Goal: Find contact information: Find contact information

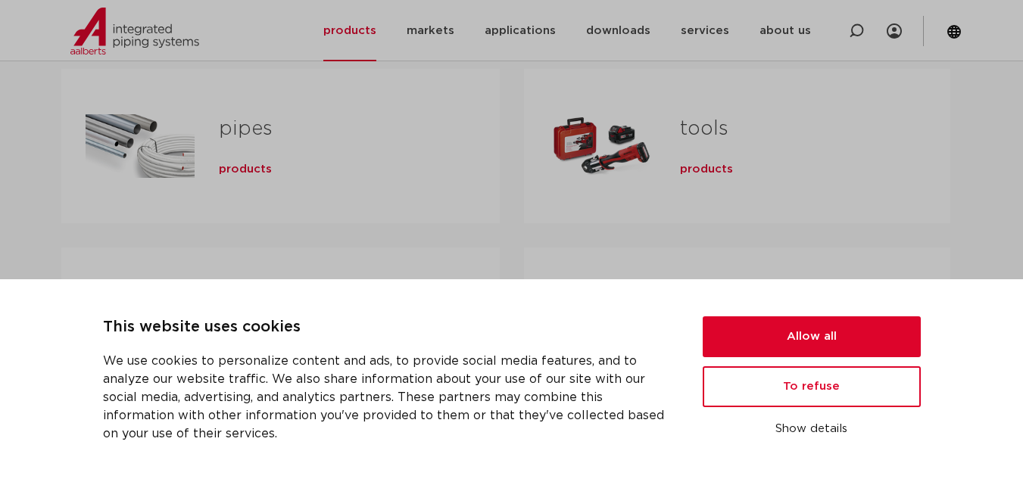
scroll to position [530, 0]
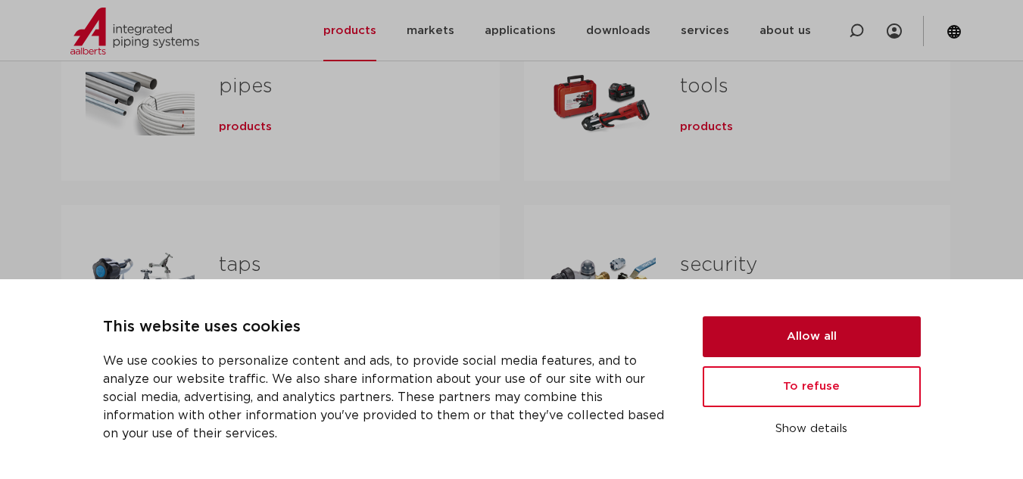
click at [881, 335] on button "Allow all" at bounding box center [812, 337] width 218 height 41
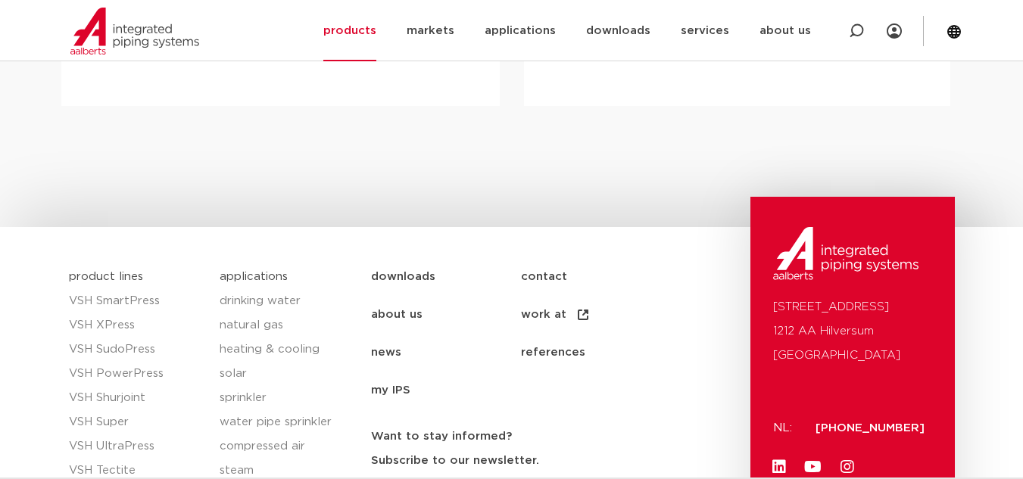
scroll to position [954, 0]
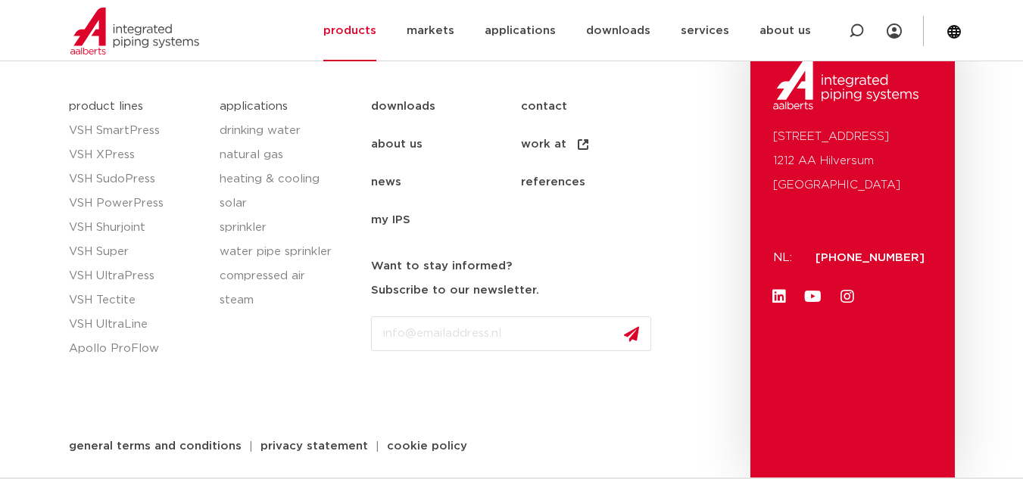
click at [542, 101] on font "contact" at bounding box center [544, 106] width 46 height 11
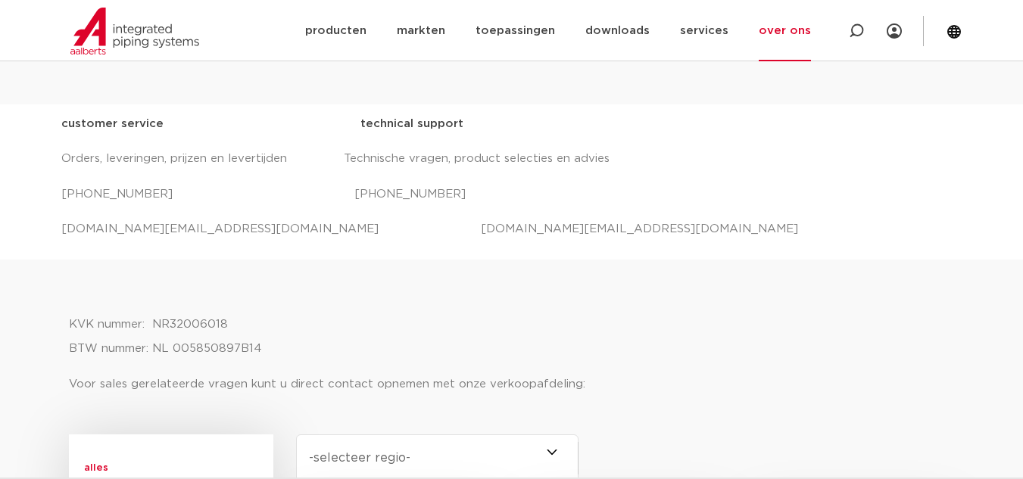
scroll to position [606, 0]
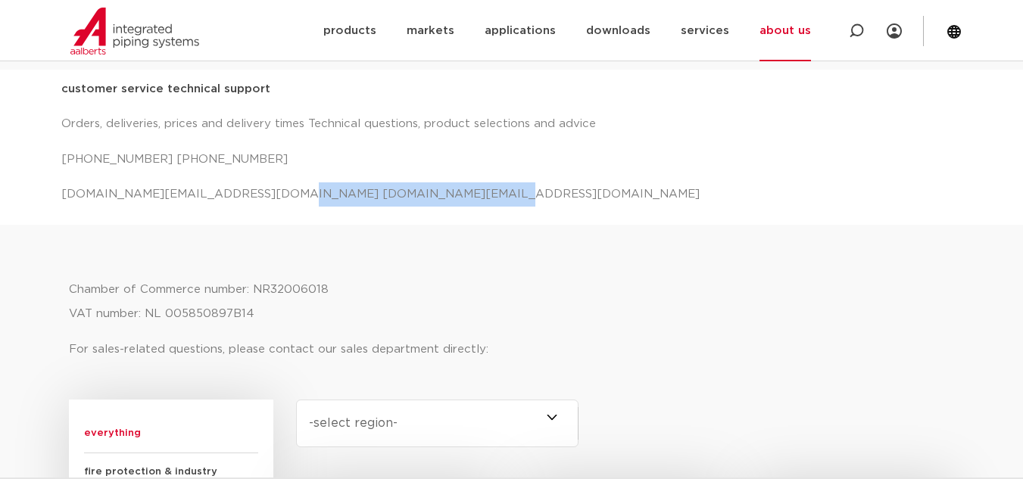
drag, startPoint x: 261, startPoint y: 190, endPoint x: 459, endPoint y: 187, distance: 197.7
click at [459, 187] on p "[DOMAIN_NAME][EMAIL_ADDRESS][DOMAIN_NAME] [DOMAIN_NAME][EMAIL_ADDRESS][DOMAIN_N…" at bounding box center [511, 194] width 901 height 24
copy font "[DOMAIN_NAME][EMAIL_ADDRESS][DOMAIN_NAME]"
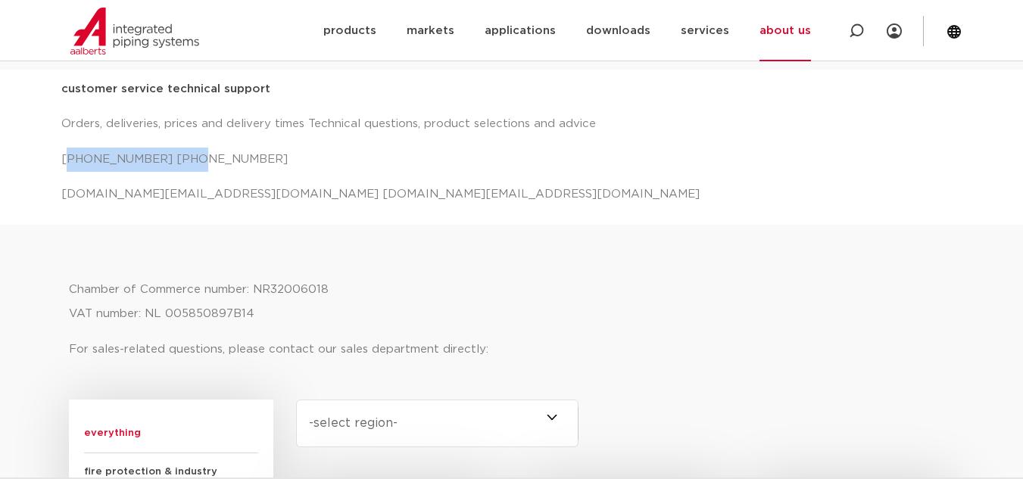
drag, startPoint x: 69, startPoint y: 155, endPoint x: 173, endPoint y: 155, distance: 104.5
click at [173, 155] on font "[PHONE_NUMBER] [PHONE_NUMBER]" at bounding box center [174, 159] width 226 height 11
copy font "[PHONE_NUMBER]"
drag, startPoint x: 189, startPoint y: 154, endPoint x: 294, endPoint y: 161, distance: 105.5
click at [288, 161] on font "[PHONE_NUMBER] [PHONE_NUMBER]" at bounding box center [174, 159] width 226 height 11
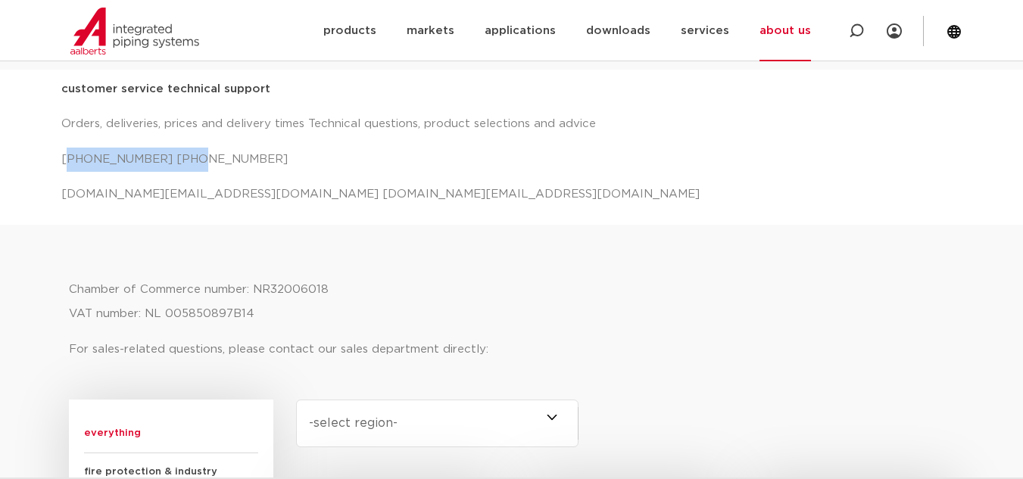
copy font "[PHONE_NUMBER]"
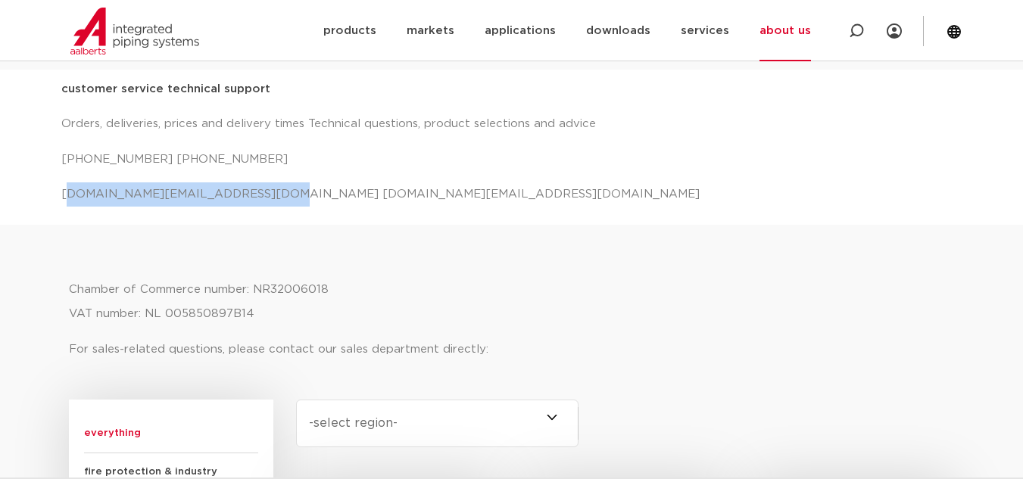
drag, startPoint x: 68, startPoint y: 193, endPoint x: 249, endPoint y: 192, distance: 181.0
click at [249, 192] on font "[DOMAIN_NAME][EMAIL_ADDRESS][DOMAIN_NAME] [DOMAIN_NAME][EMAIL_ADDRESS][DOMAIN_N…" at bounding box center [380, 194] width 638 height 11
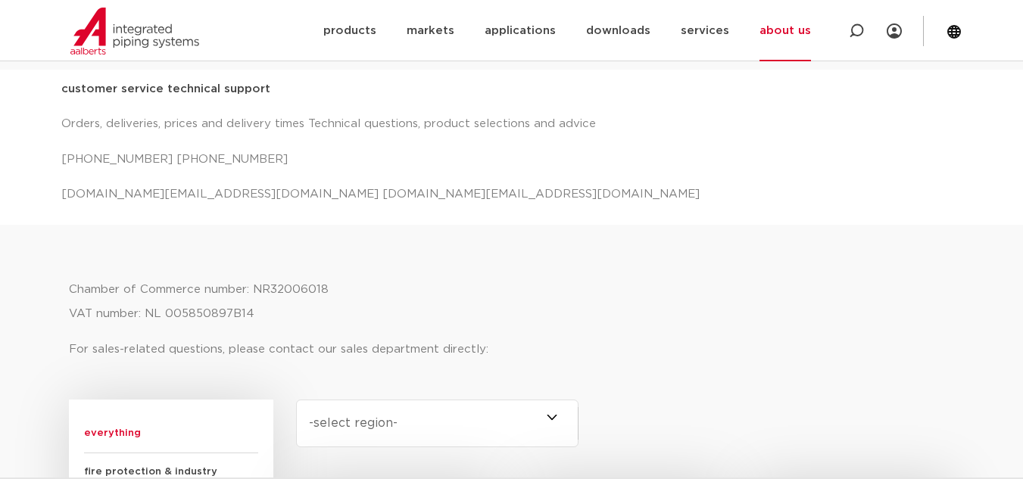
drag, startPoint x: 232, startPoint y: 193, endPoint x: 320, endPoint y: 178, distance: 89.1
click at [559, 189] on p "[DOMAIN_NAME][EMAIL_ADDRESS][DOMAIN_NAME] [DOMAIN_NAME][EMAIL_ADDRESS][DOMAIN_N…" at bounding box center [511, 194] width 901 height 24
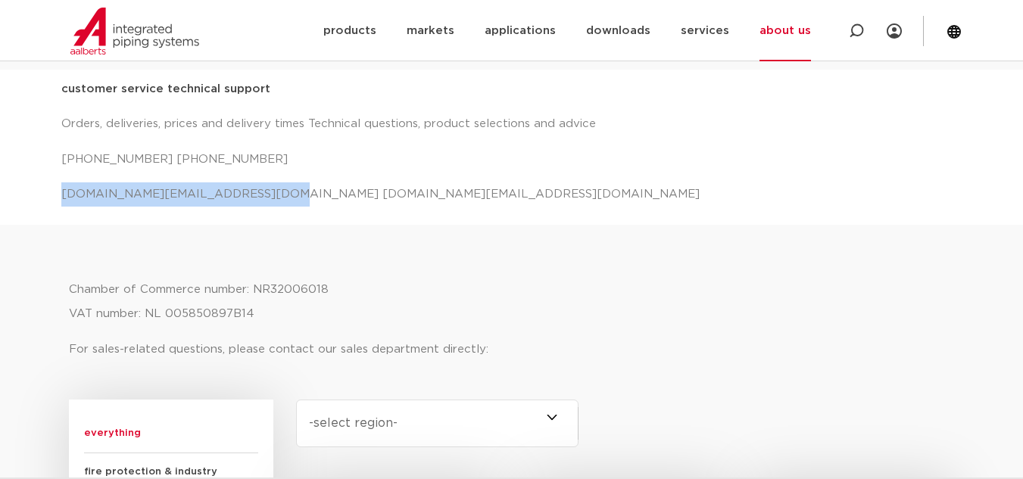
drag, startPoint x: 60, startPoint y: 191, endPoint x: 250, endPoint y: 188, distance: 190.1
click at [250, 188] on div "customer service technical support Orders, deliveries, prices and delivery time…" at bounding box center [511, 147] width 1023 height 155
copy font "[DOMAIN_NAME][EMAIL_ADDRESS][DOMAIN_NAME]"
